Goal: Find specific page/section: Find specific page/section

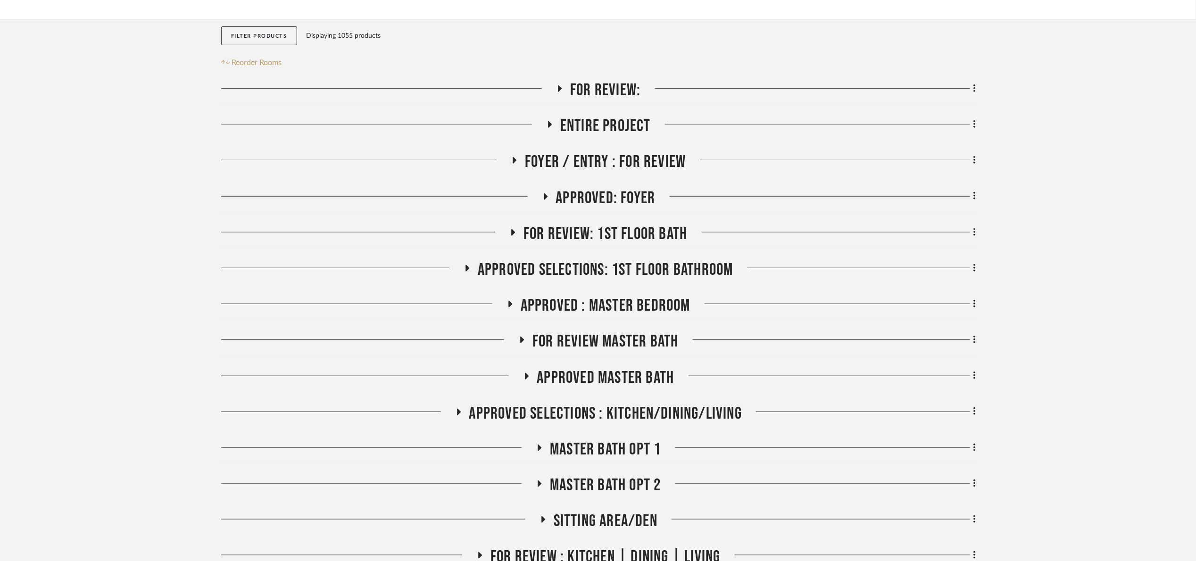
click at [615, 301] on span "APPROVED : Master Bedroom" at bounding box center [606, 306] width 170 height 20
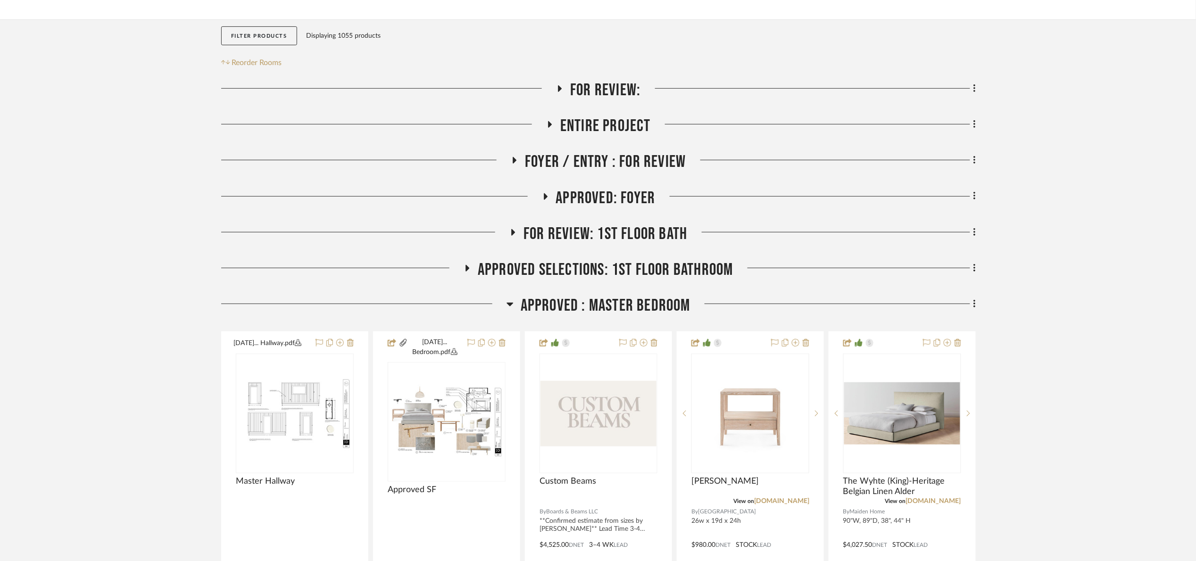
click at [615, 302] on span "APPROVED : Master Bedroom" at bounding box center [606, 306] width 170 height 20
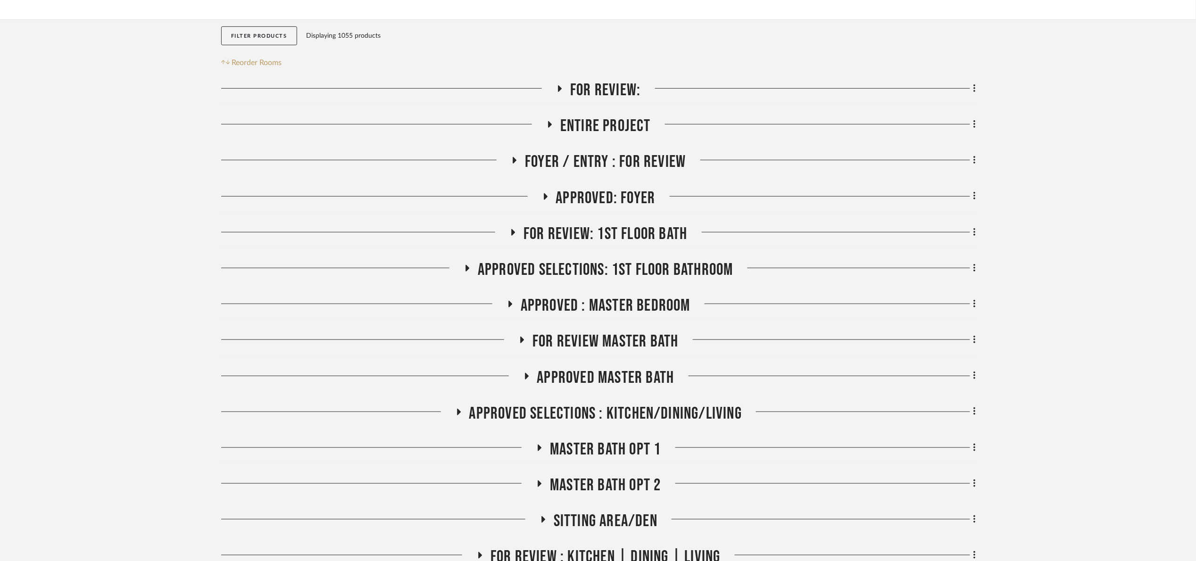
click at [636, 344] on span "FOR REVIEW Master Bath" at bounding box center [606, 342] width 146 height 20
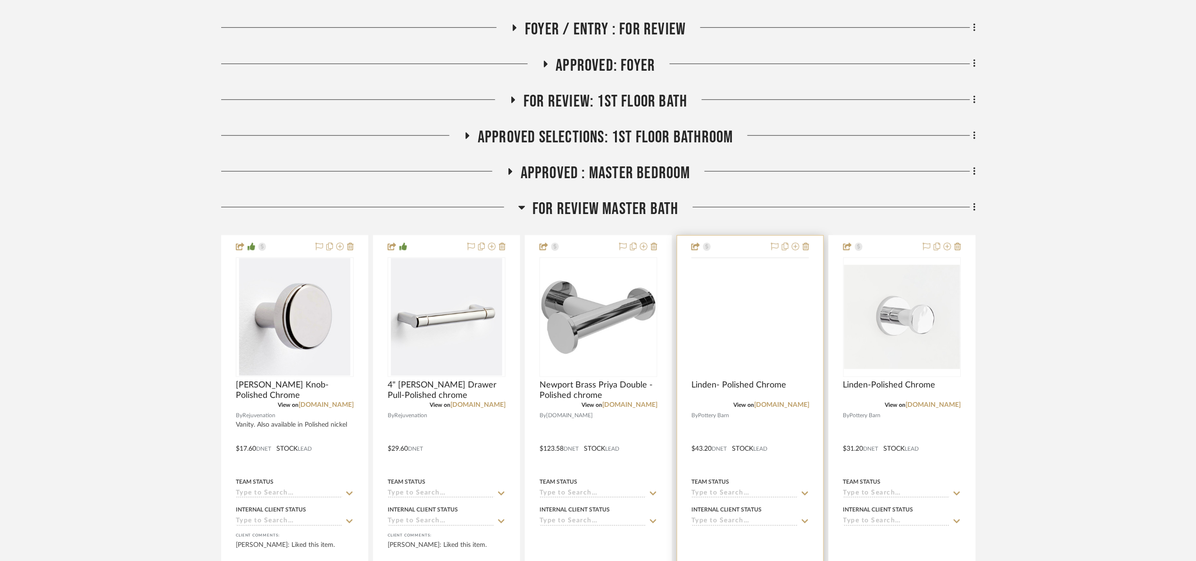
scroll to position [283, 0]
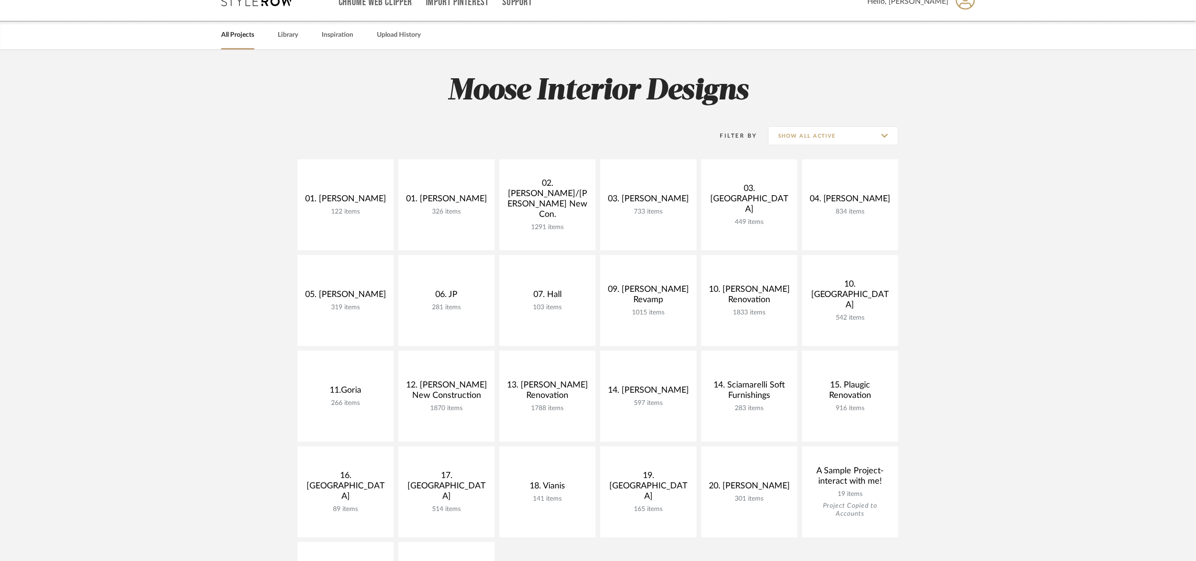
scroll to position [71, 0]
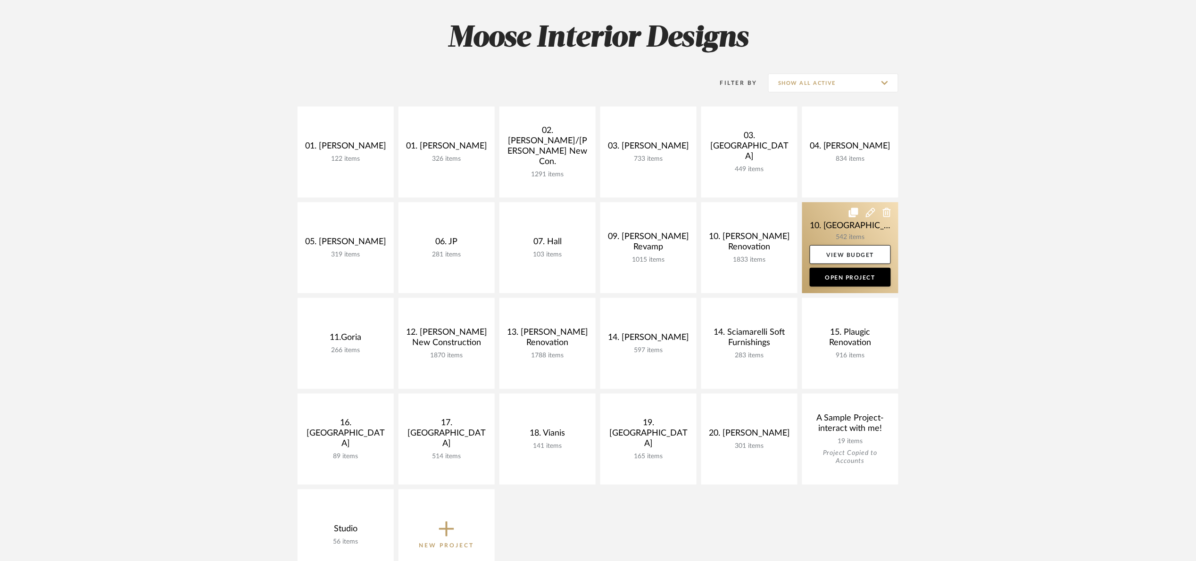
click at [817, 231] on link at bounding box center [851, 247] width 96 height 91
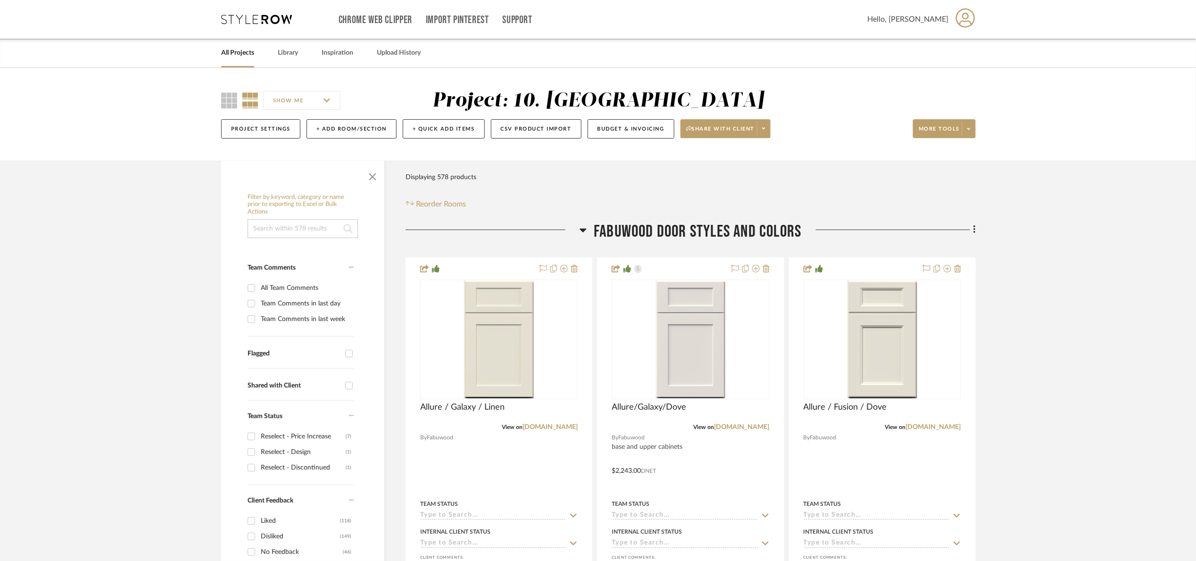
click at [318, 237] on input at bounding box center [303, 228] width 110 height 19
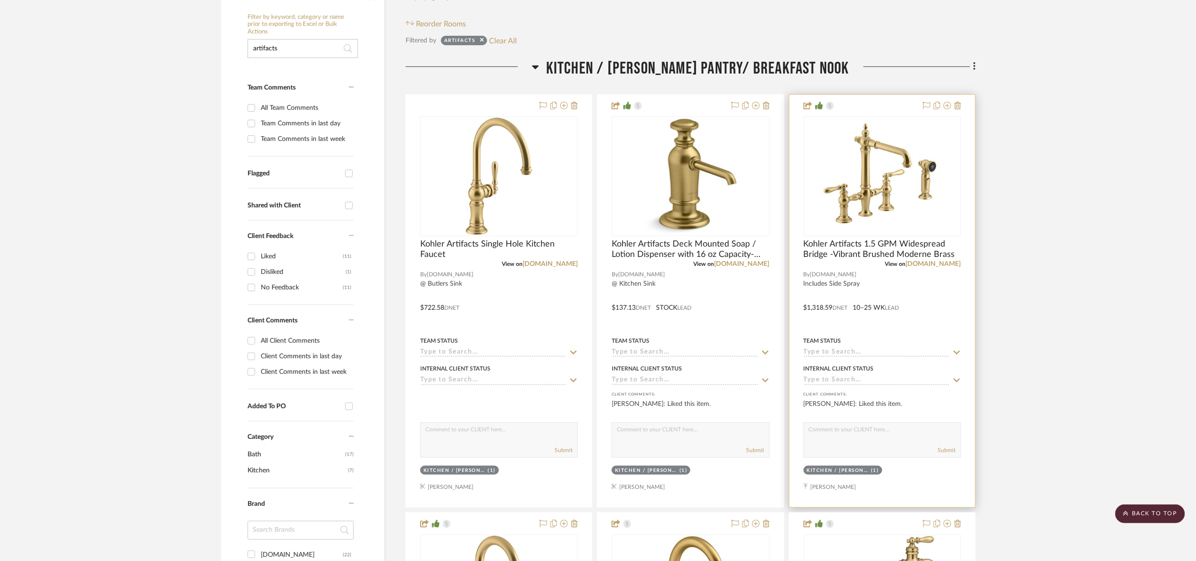
scroll to position [71, 0]
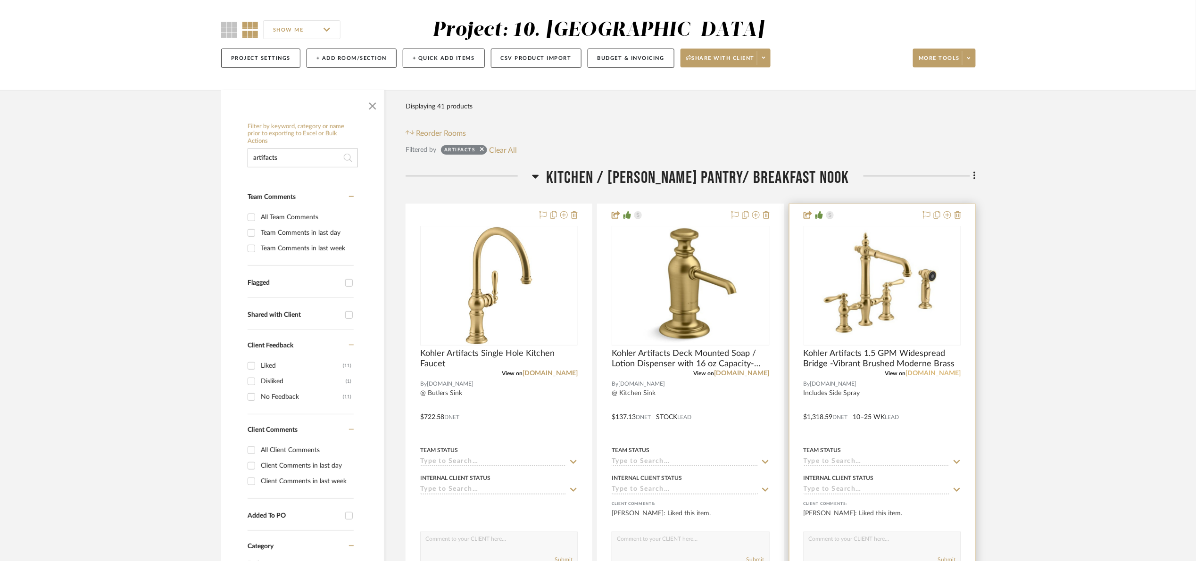
type input "artifacts"
click at [944, 370] on link "build.com" at bounding box center [933, 373] width 55 height 7
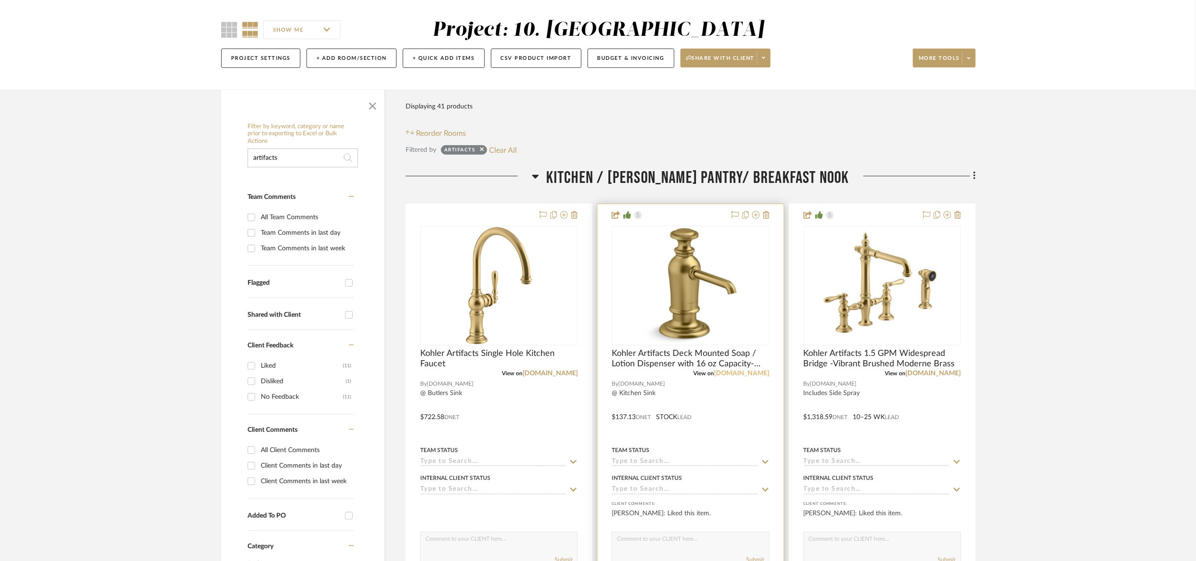
click at [762, 375] on link "build.com" at bounding box center [742, 373] width 55 height 7
click at [562, 375] on link "build.com" at bounding box center [550, 373] width 55 height 7
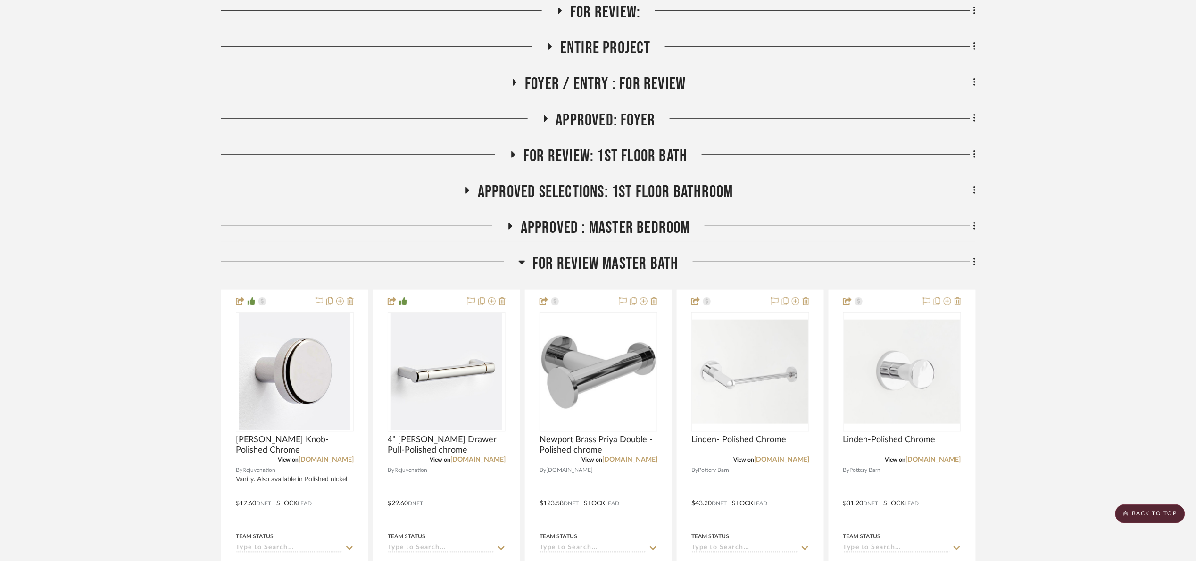
scroll to position [212, 0]
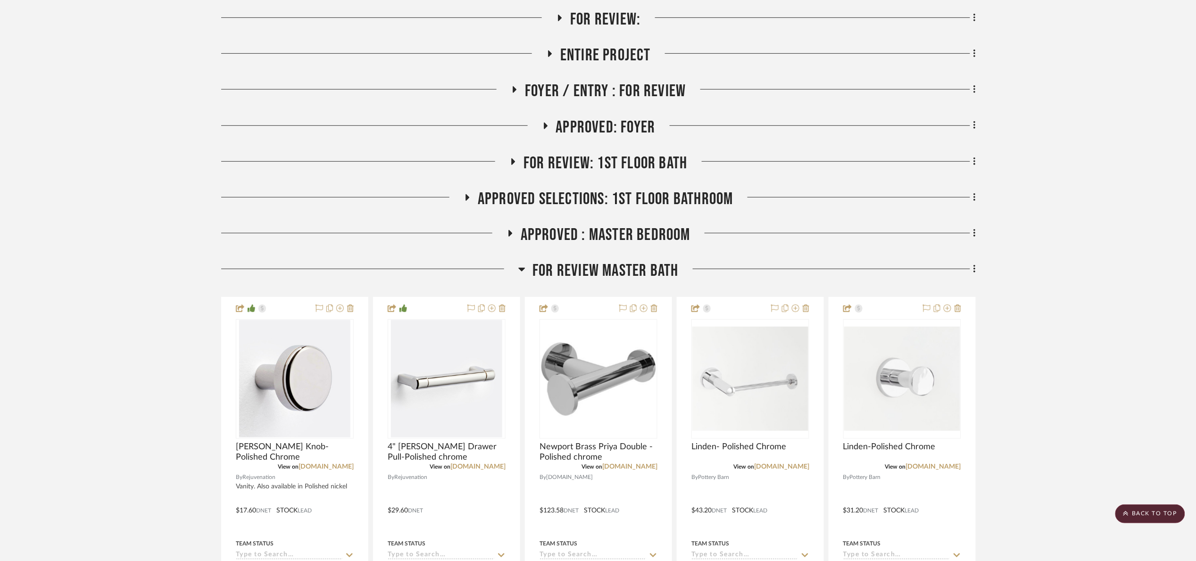
click at [623, 24] on span "For Review:" at bounding box center [605, 19] width 70 height 20
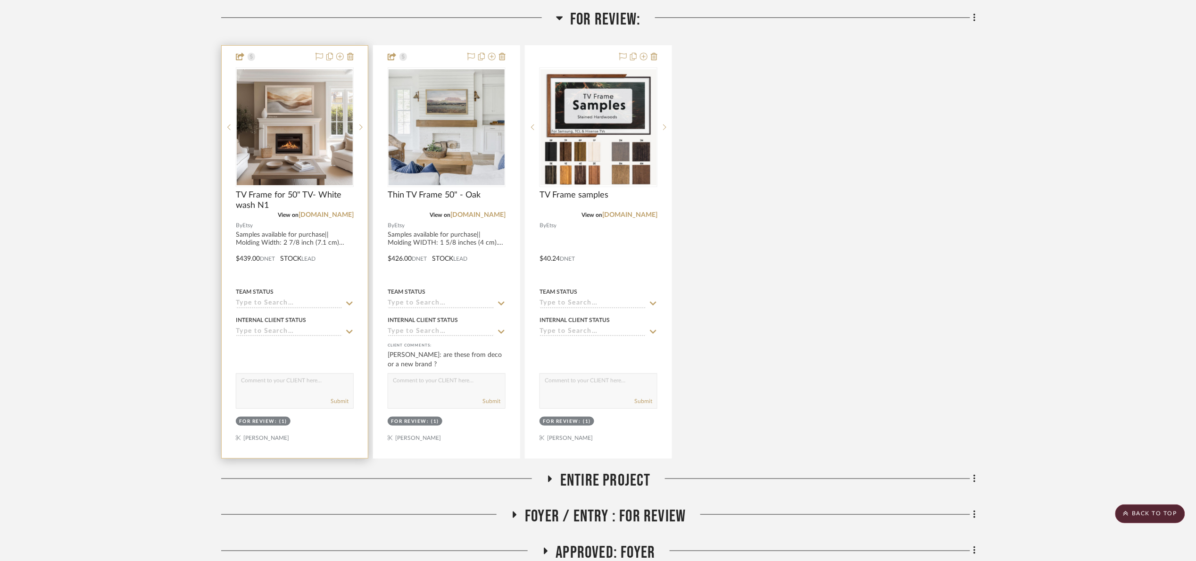
click at [297, 245] on div at bounding box center [295, 252] width 146 height 413
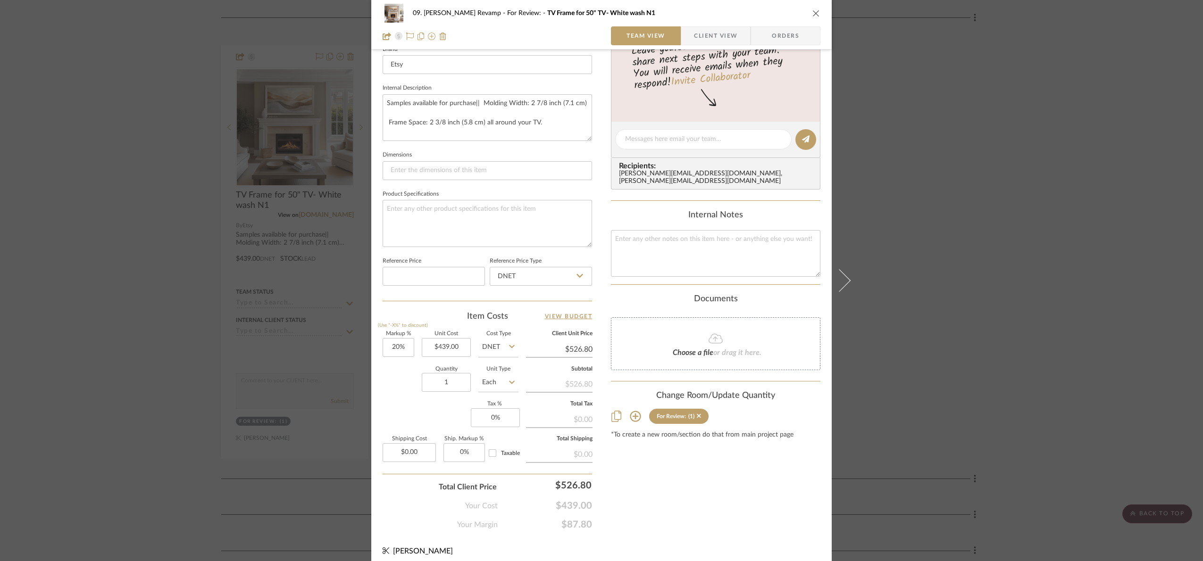
scroll to position [318, 0]
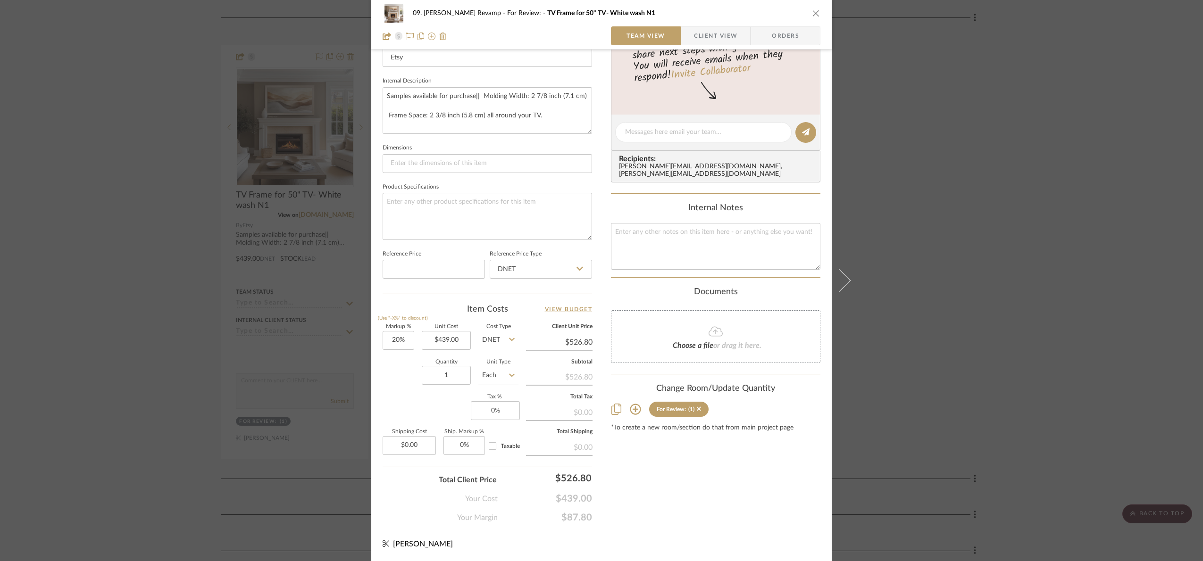
click at [988, 272] on div "09. Jones Revamp For Review: TV Frame for 50" TV- White wash N1 Team View Clien…" at bounding box center [601, 280] width 1203 height 561
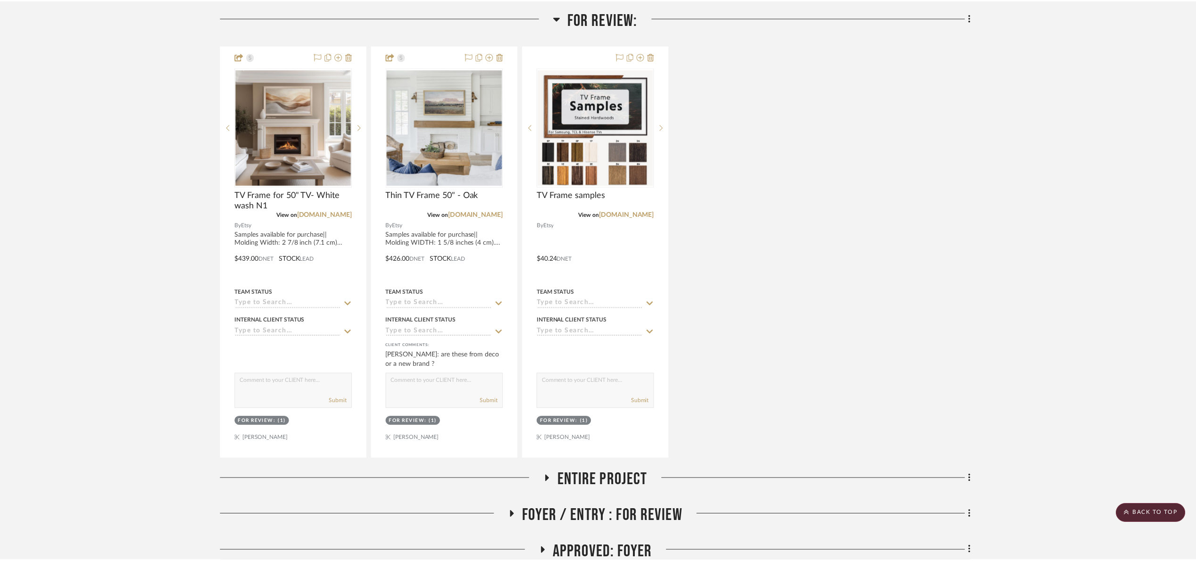
scroll to position [212, 0]
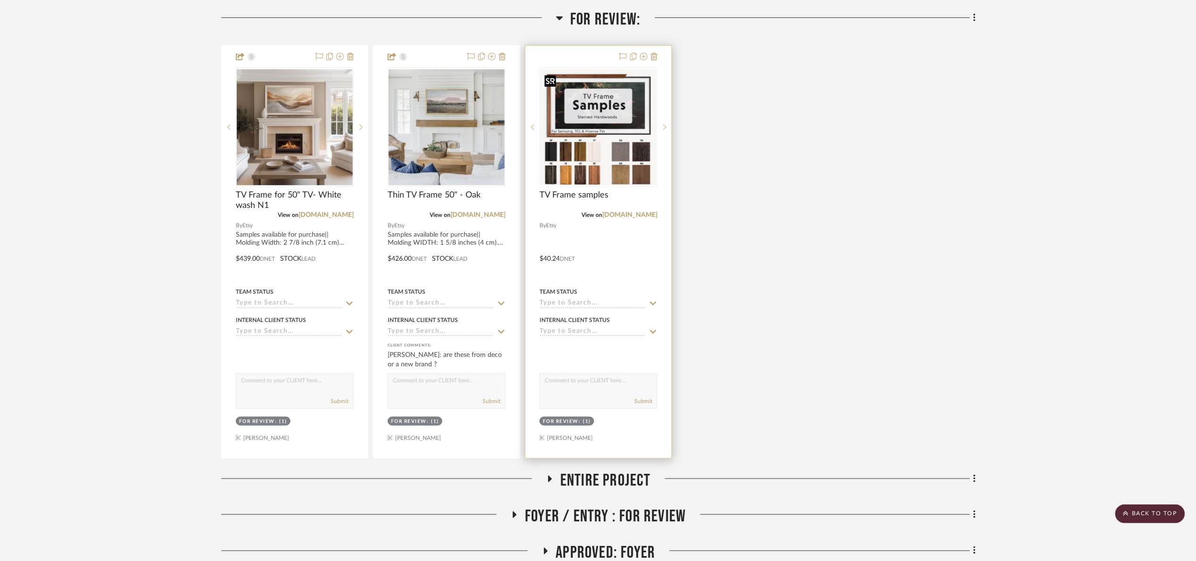
click at [620, 157] on img "0" at bounding box center [599, 127] width 116 height 116
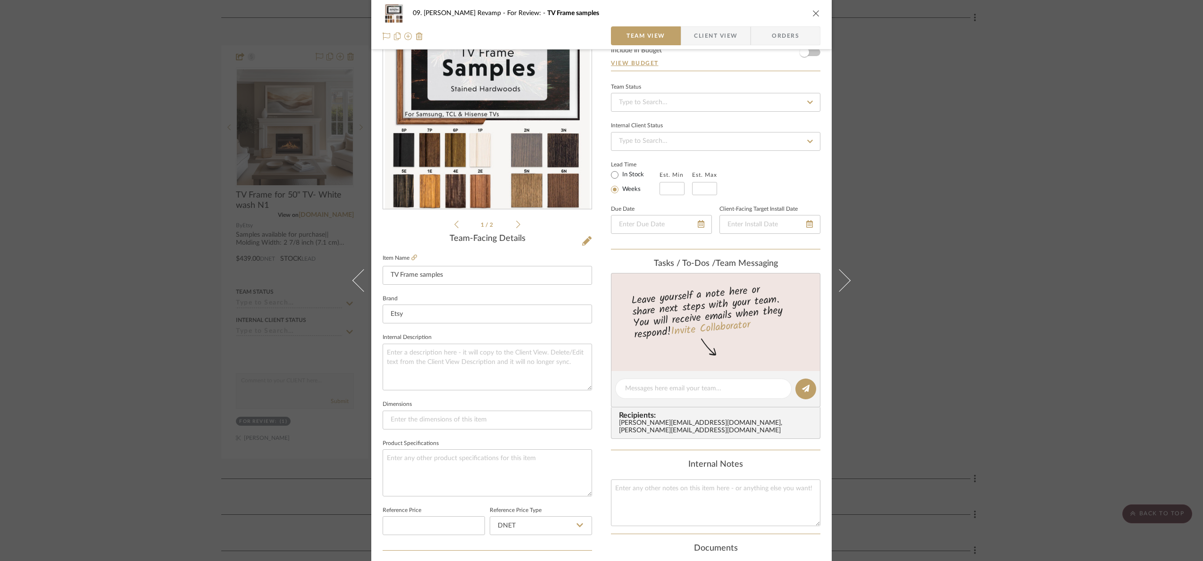
scroll to position [283, 0]
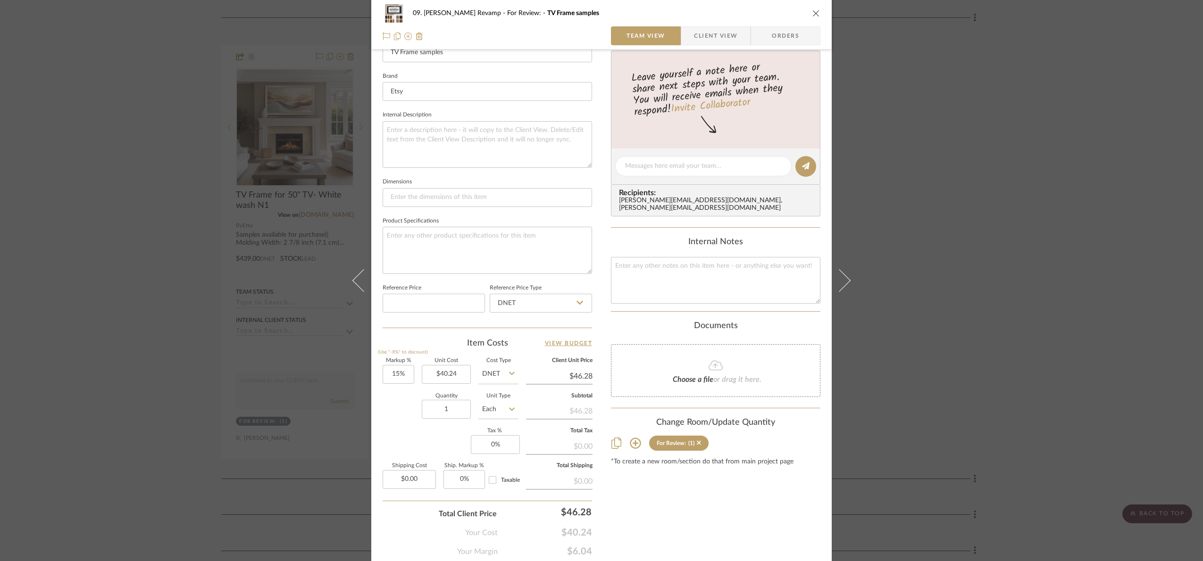
click at [994, 241] on div "09. Jones Revamp For Review: TV Frame samples Team View Client View Orders 1 / …" at bounding box center [601, 280] width 1203 height 561
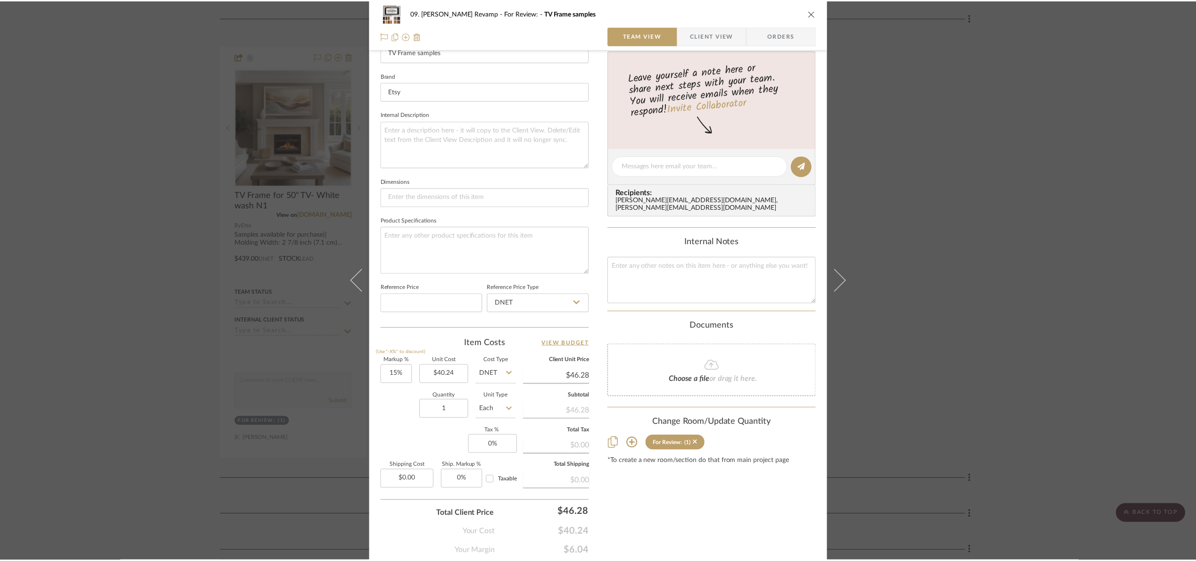
scroll to position [212, 0]
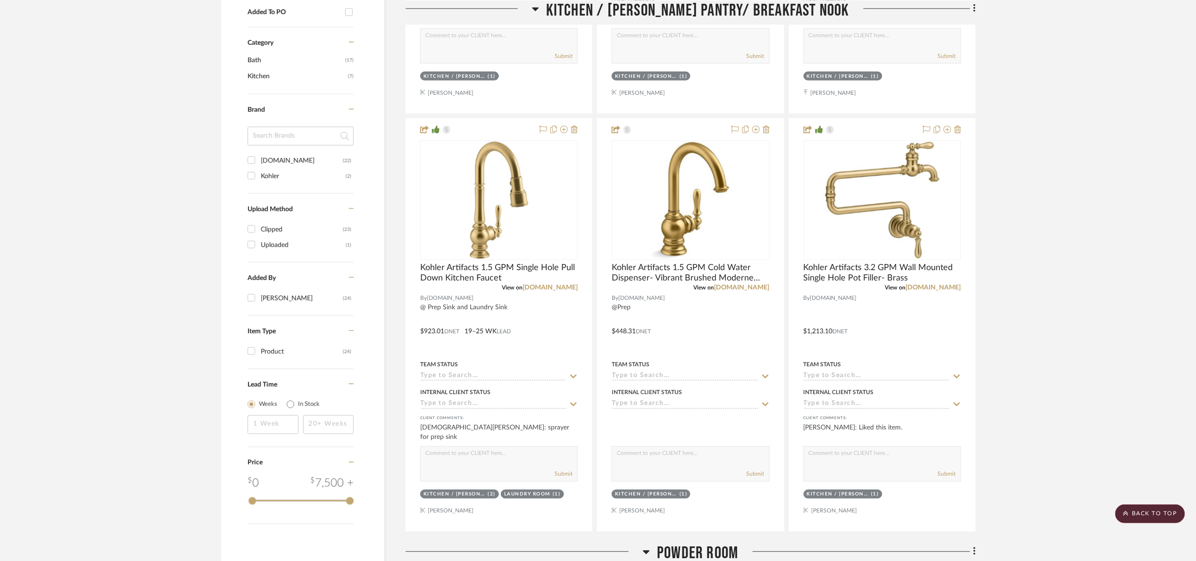
scroll to position [637, 0]
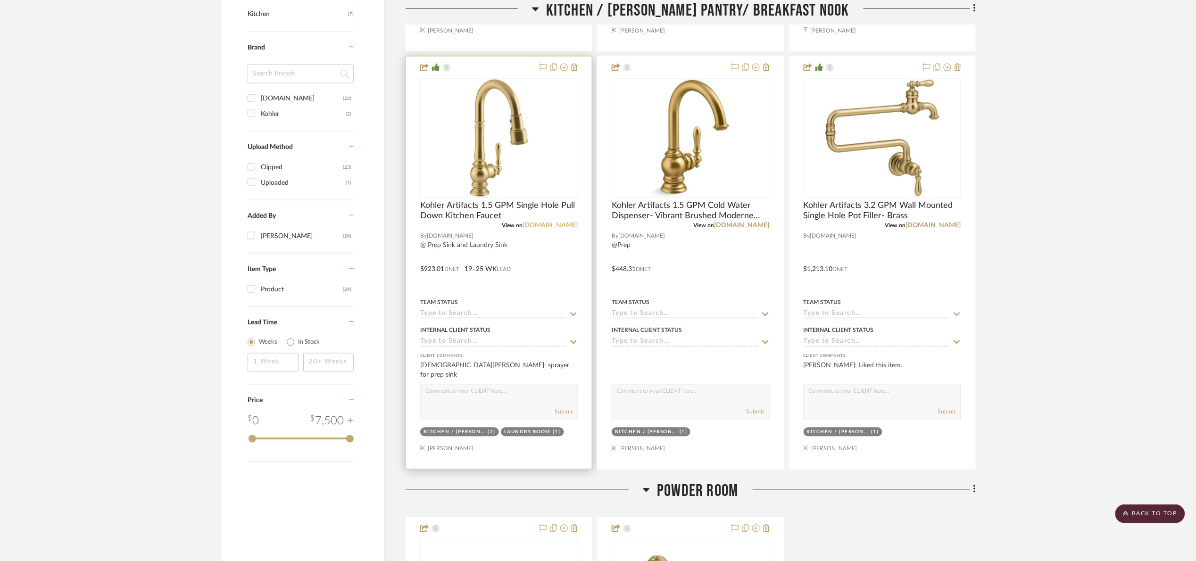
click at [567, 226] on link "[DOMAIN_NAME]" at bounding box center [550, 226] width 55 height 7
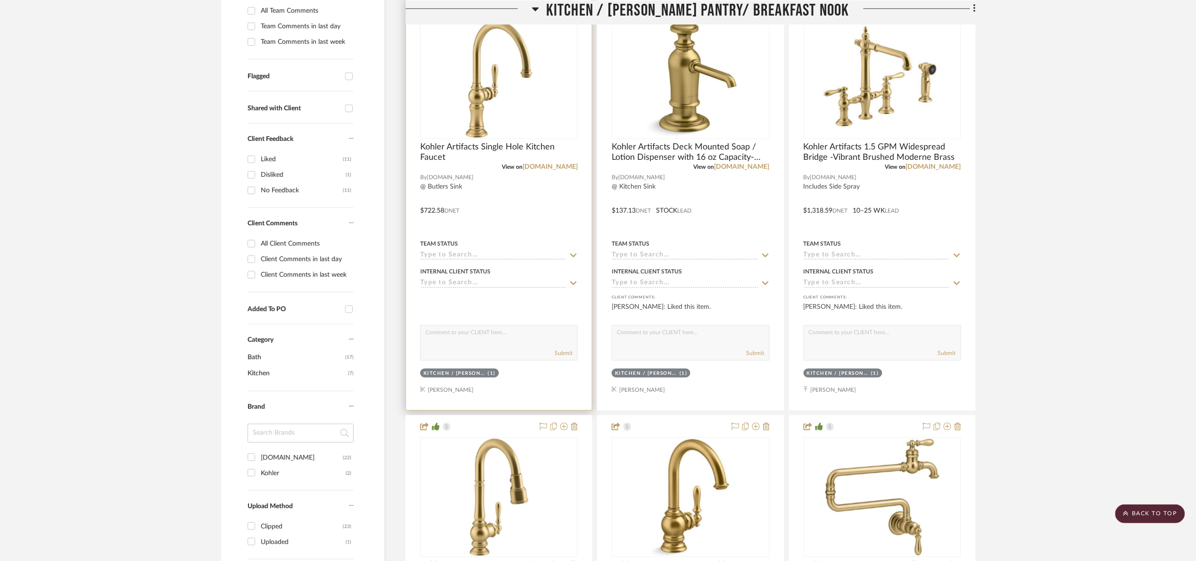
scroll to position [283, 0]
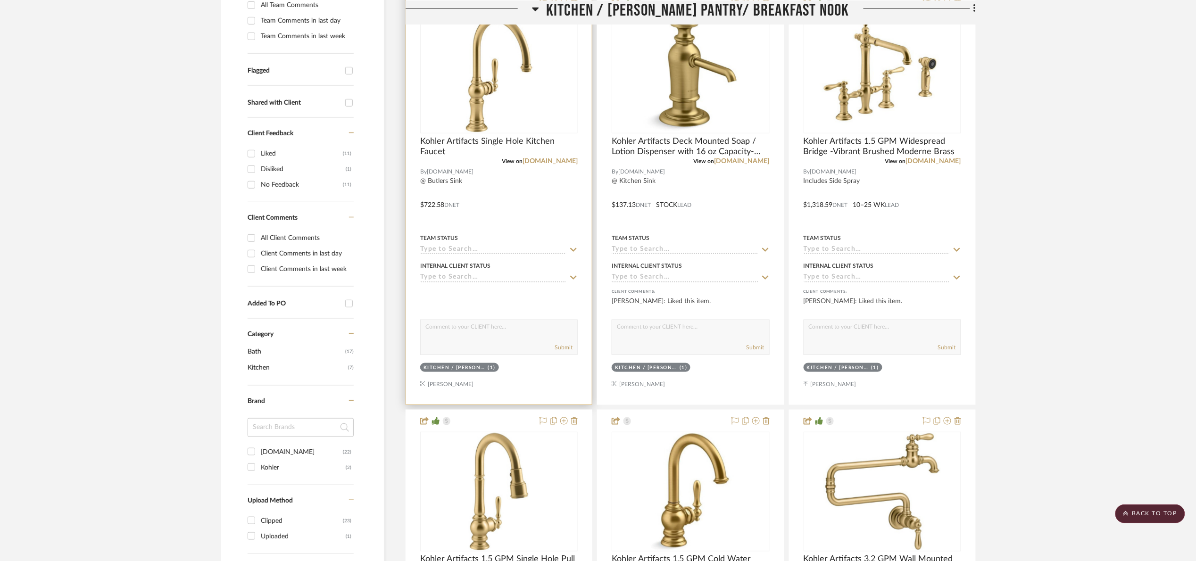
click at [562, 165] on div "View on build.com" at bounding box center [499, 161] width 158 height 8
click at [563, 161] on link "build.com" at bounding box center [550, 161] width 55 height 7
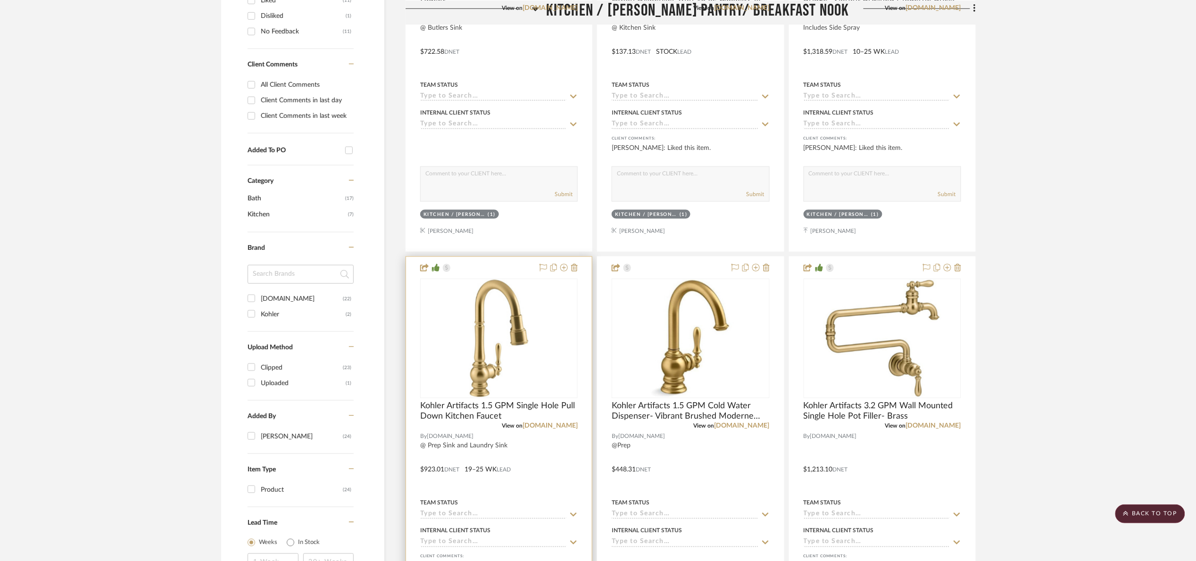
scroll to position [495, 0]
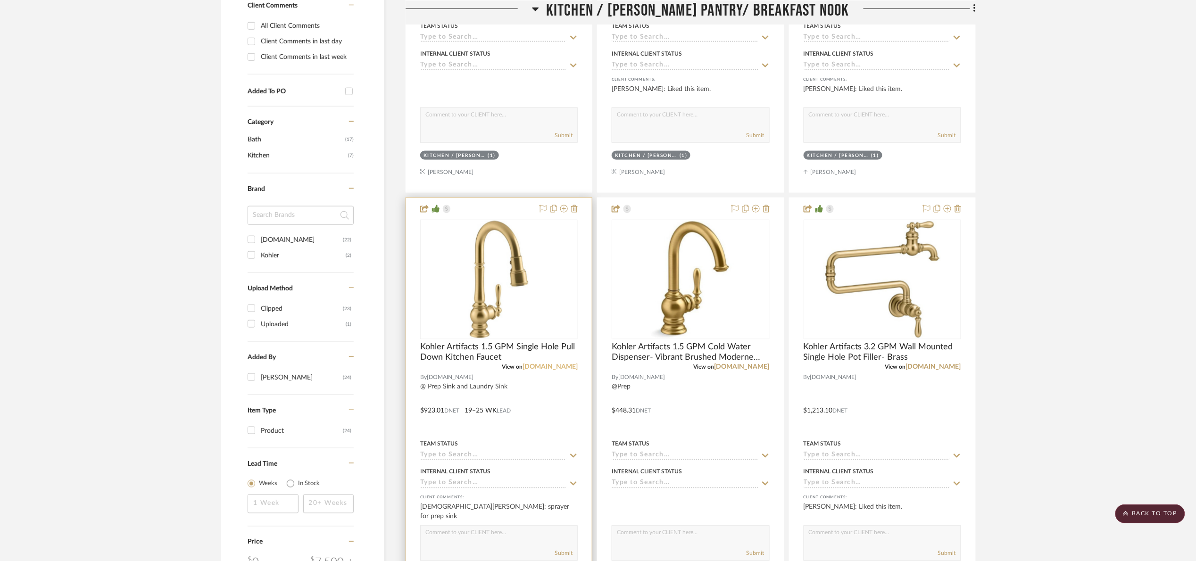
click at [565, 368] on link "build.com" at bounding box center [550, 367] width 55 height 7
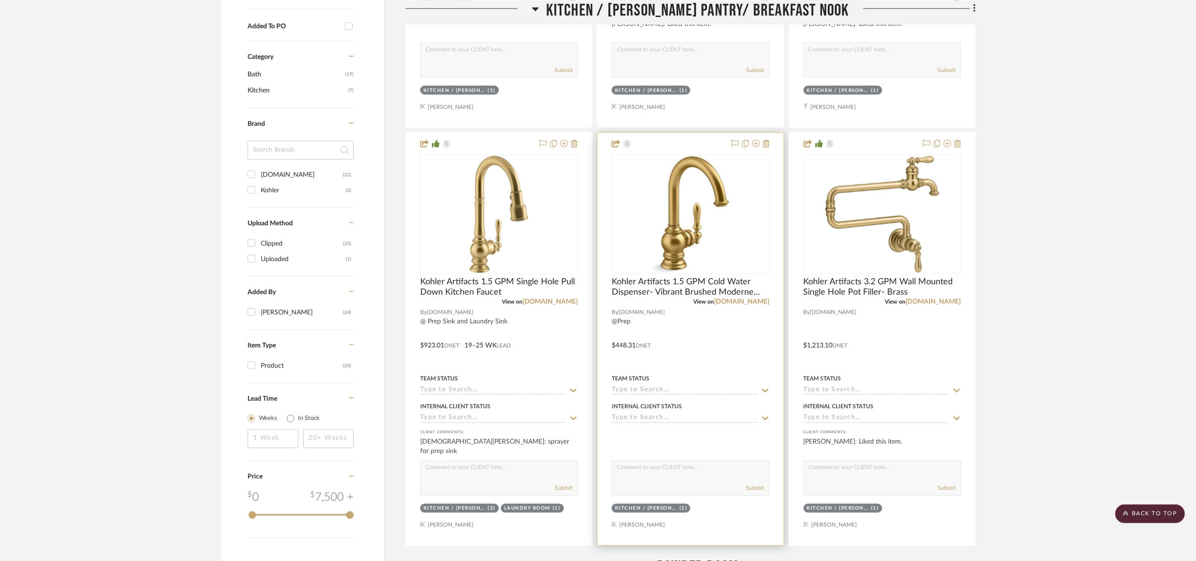
scroll to position [566, 0]
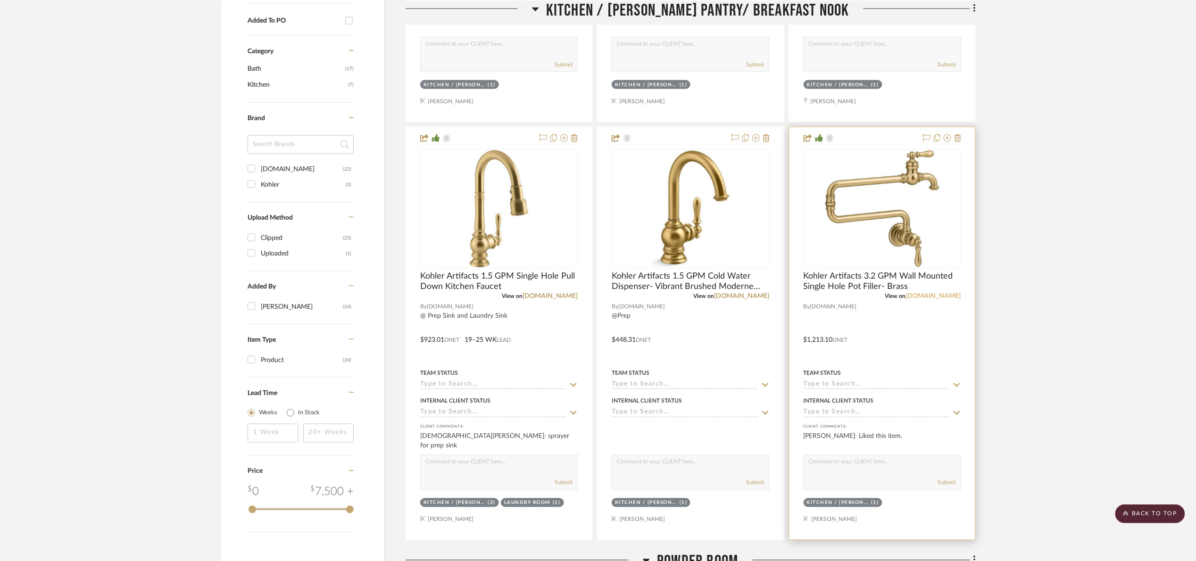
click at [961, 297] on link "build.com" at bounding box center [933, 296] width 55 height 7
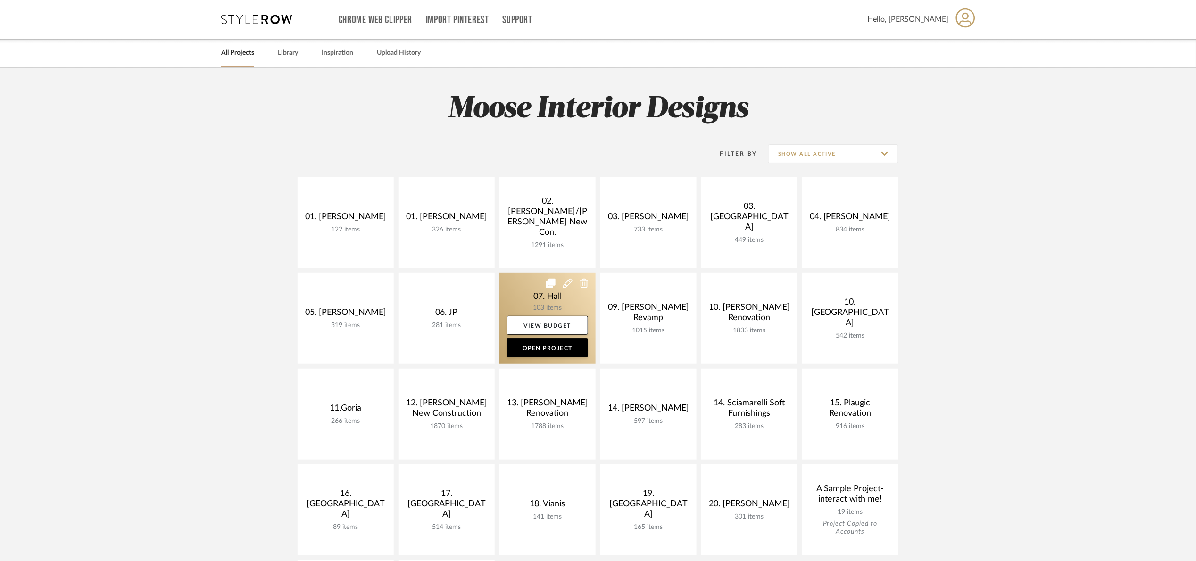
click at [527, 296] on link at bounding box center [548, 318] width 96 height 91
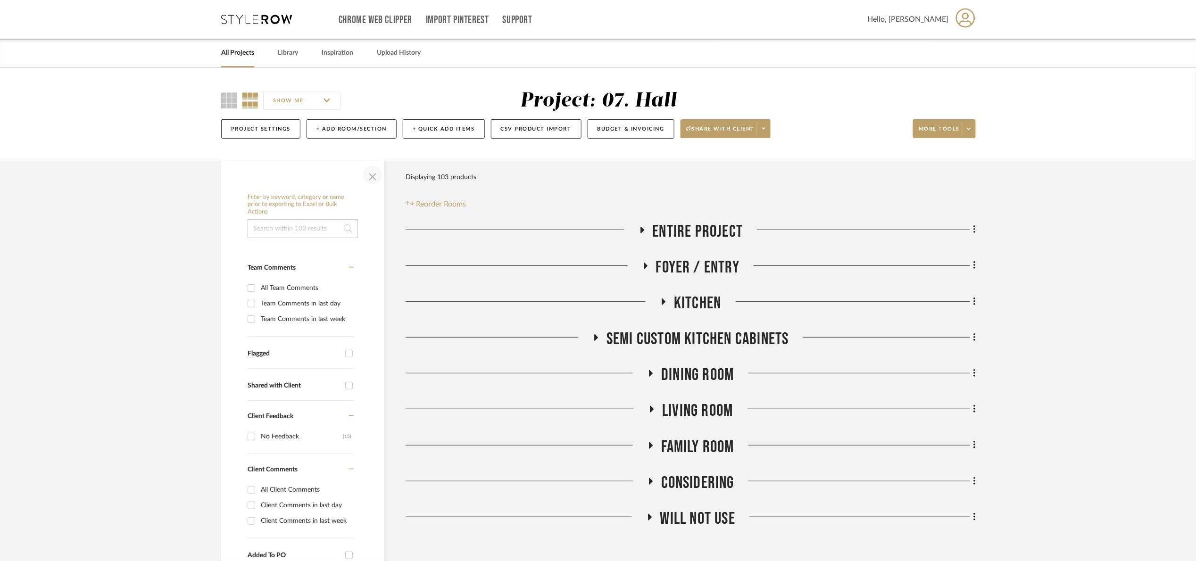
click at [376, 176] on span "button" at bounding box center [372, 175] width 23 height 23
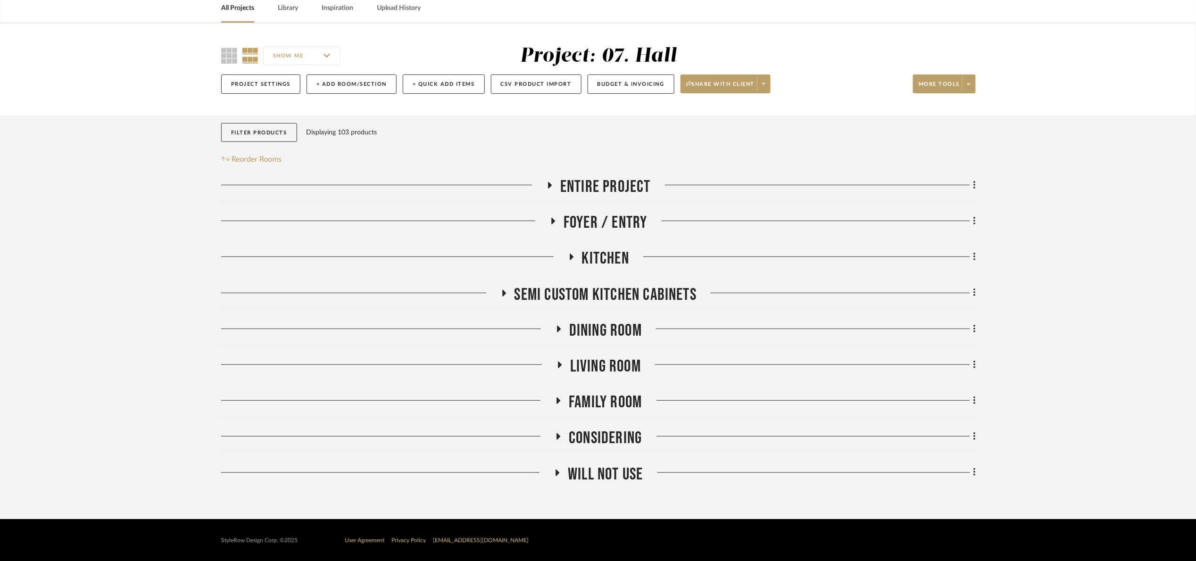
scroll to position [46, 0]
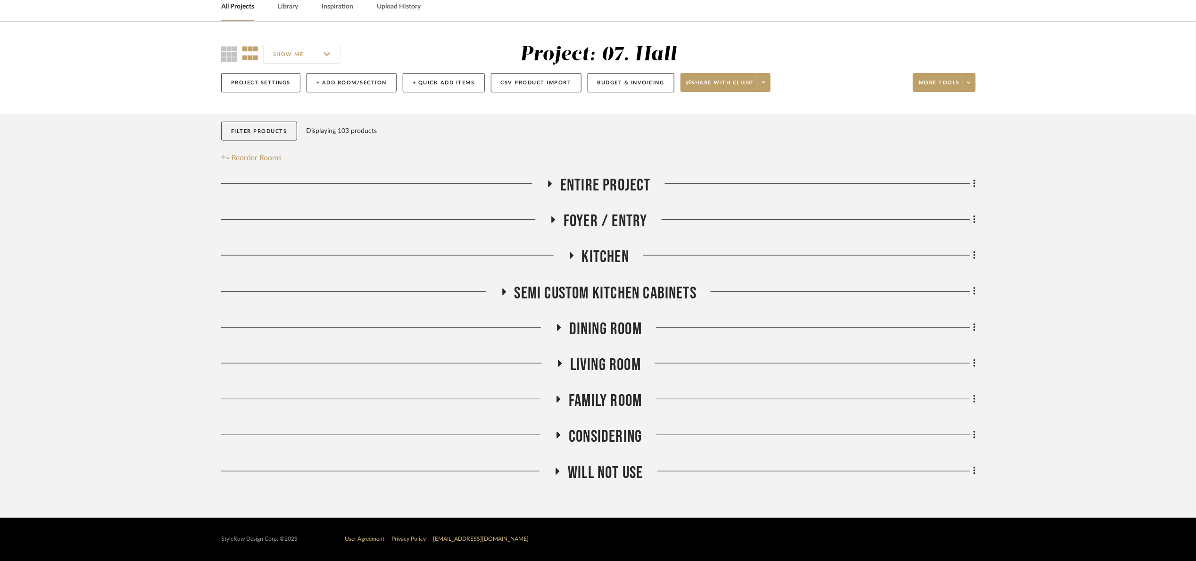
click at [617, 257] on span "Kitchen" at bounding box center [605, 257] width 47 height 20
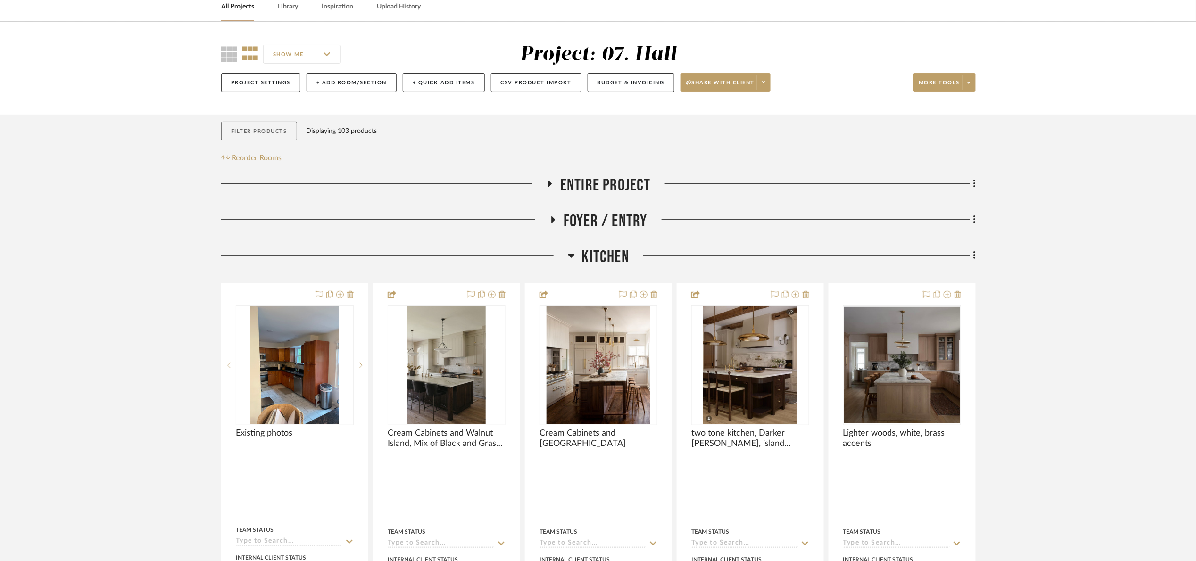
click at [265, 135] on button "Filter Products" at bounding box center [259, 131] width 76 height 19
